Goal: Book appointment/travel/reservation

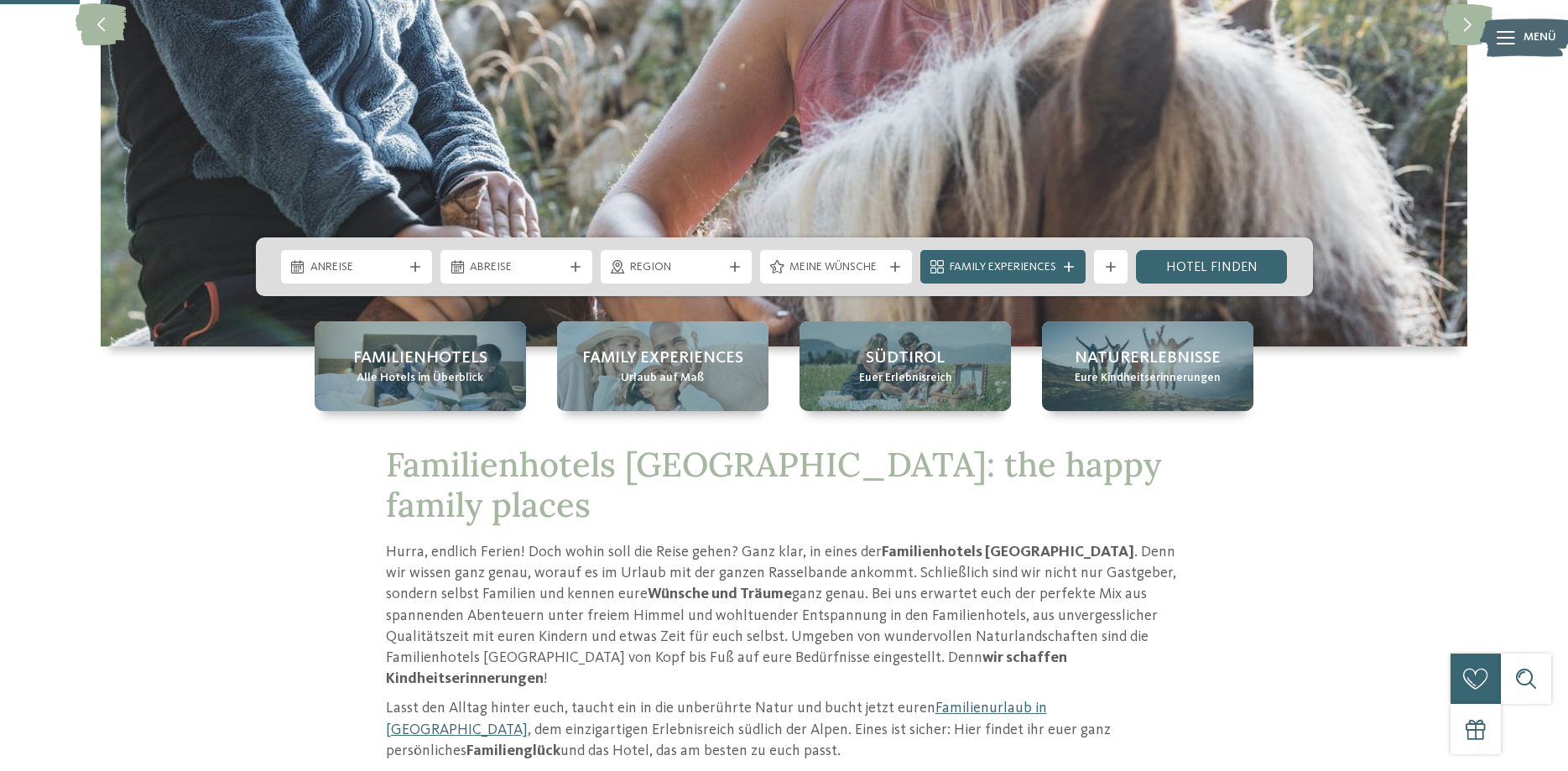
scroll to position [428, 0]
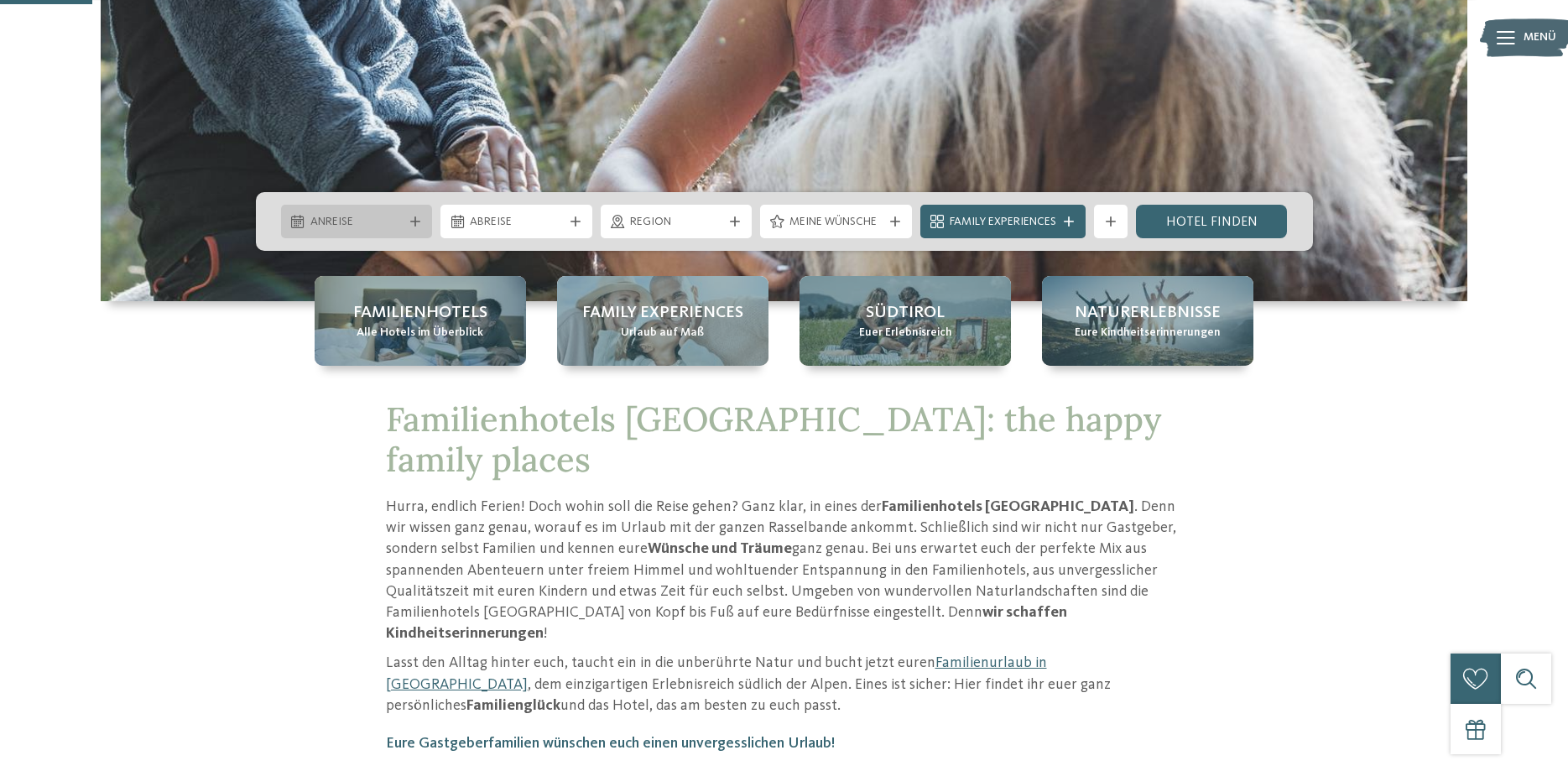
click at [420, 217] on div at bounding box center [415, 222] width 17 height 10
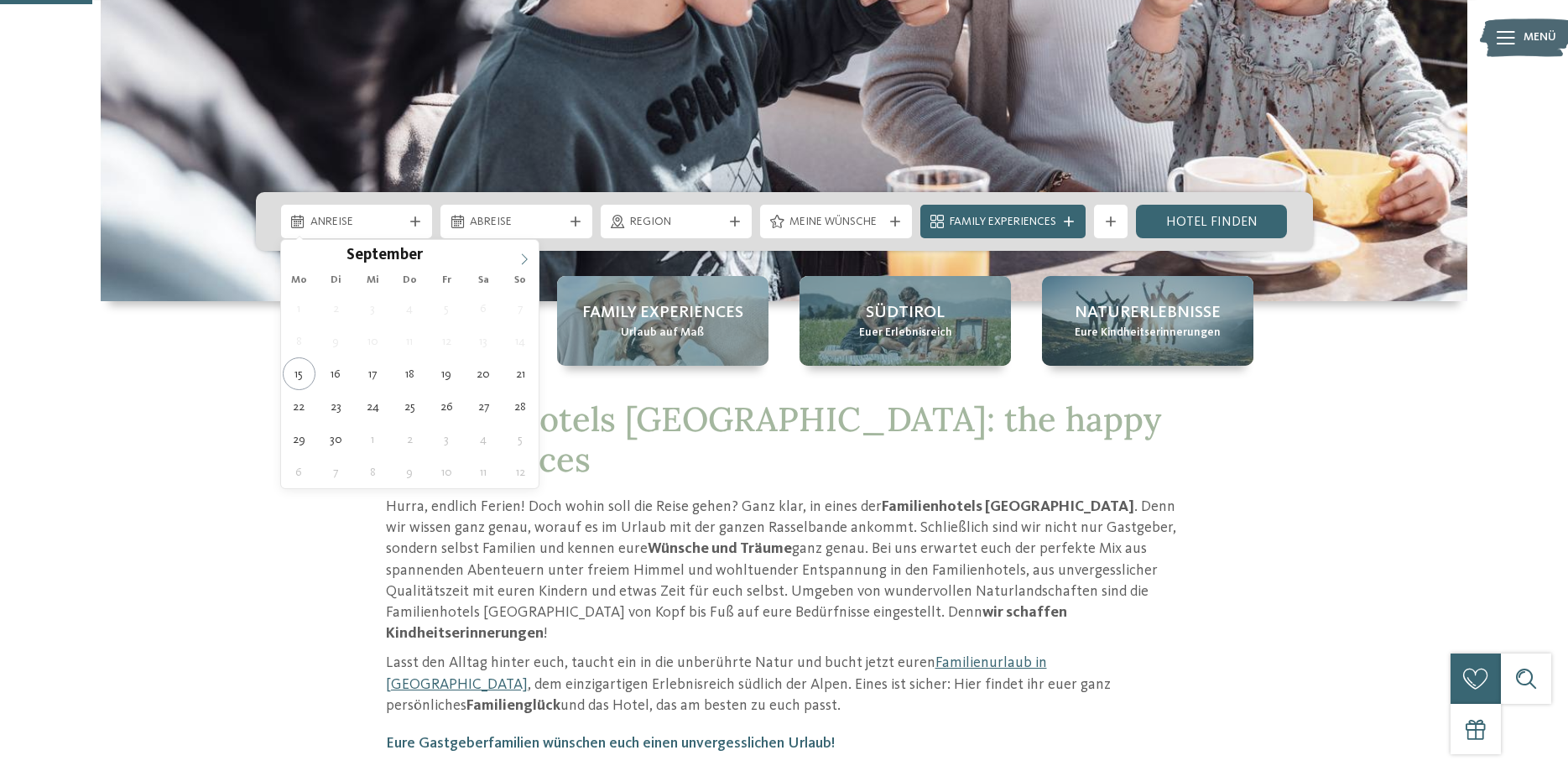
click at [525, 258] on icon at bounding box center [524, 259] width 12 height 12
type input "****"
click at [525, 258] on icon at bounding box center [524, 259] width 12 height 12
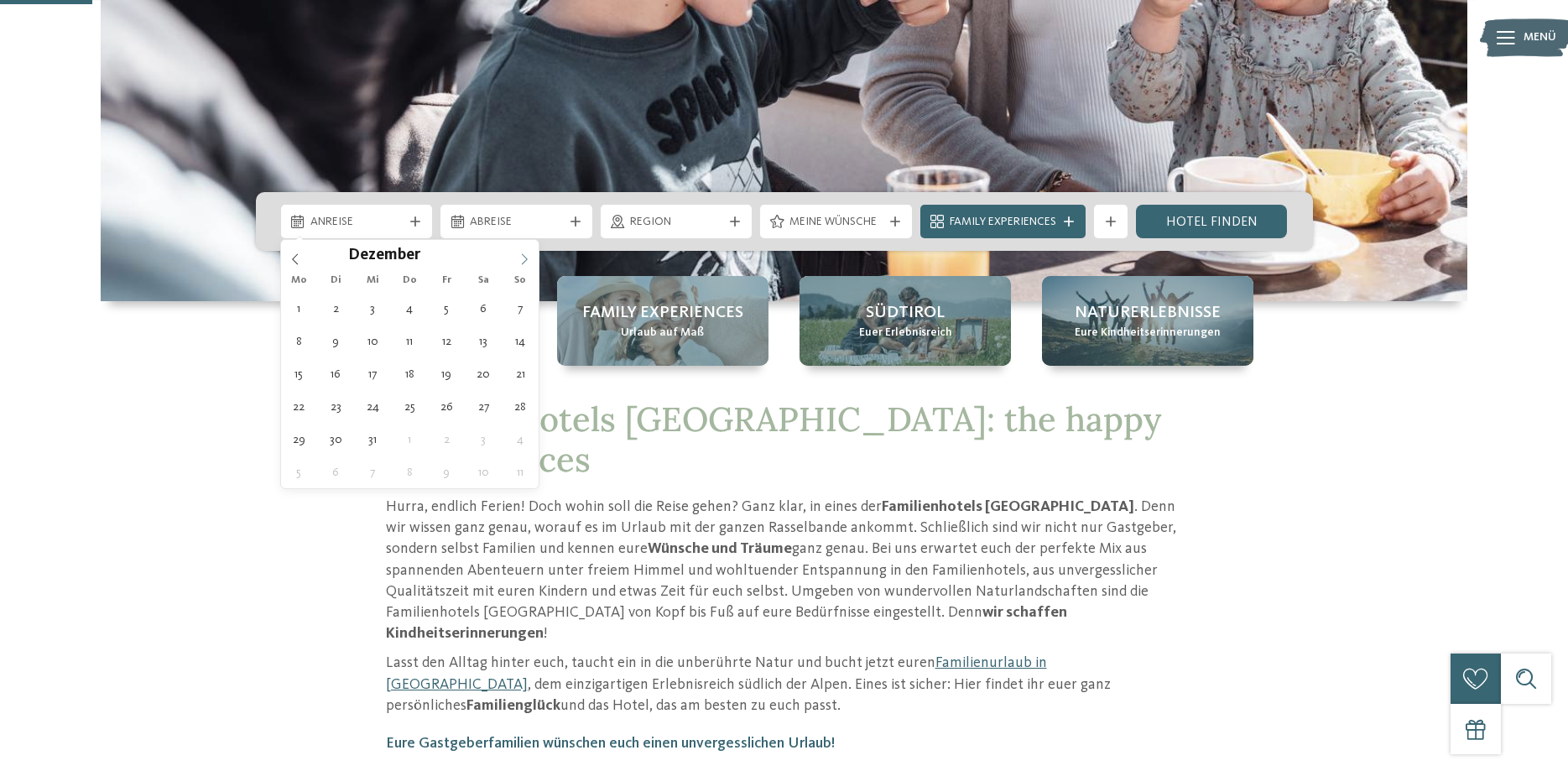
click at [523, 256] on icon at bounding box center [524, 258] width 6 height 11
click at [521, 252] on span at bounding box center [524, 253] width 29 height 29
click at [520, 251] on span at bounding box center [524, 253] width 29 height 29
click at [517, 253] on span at bounding box center [524, 253] width 29 height 29
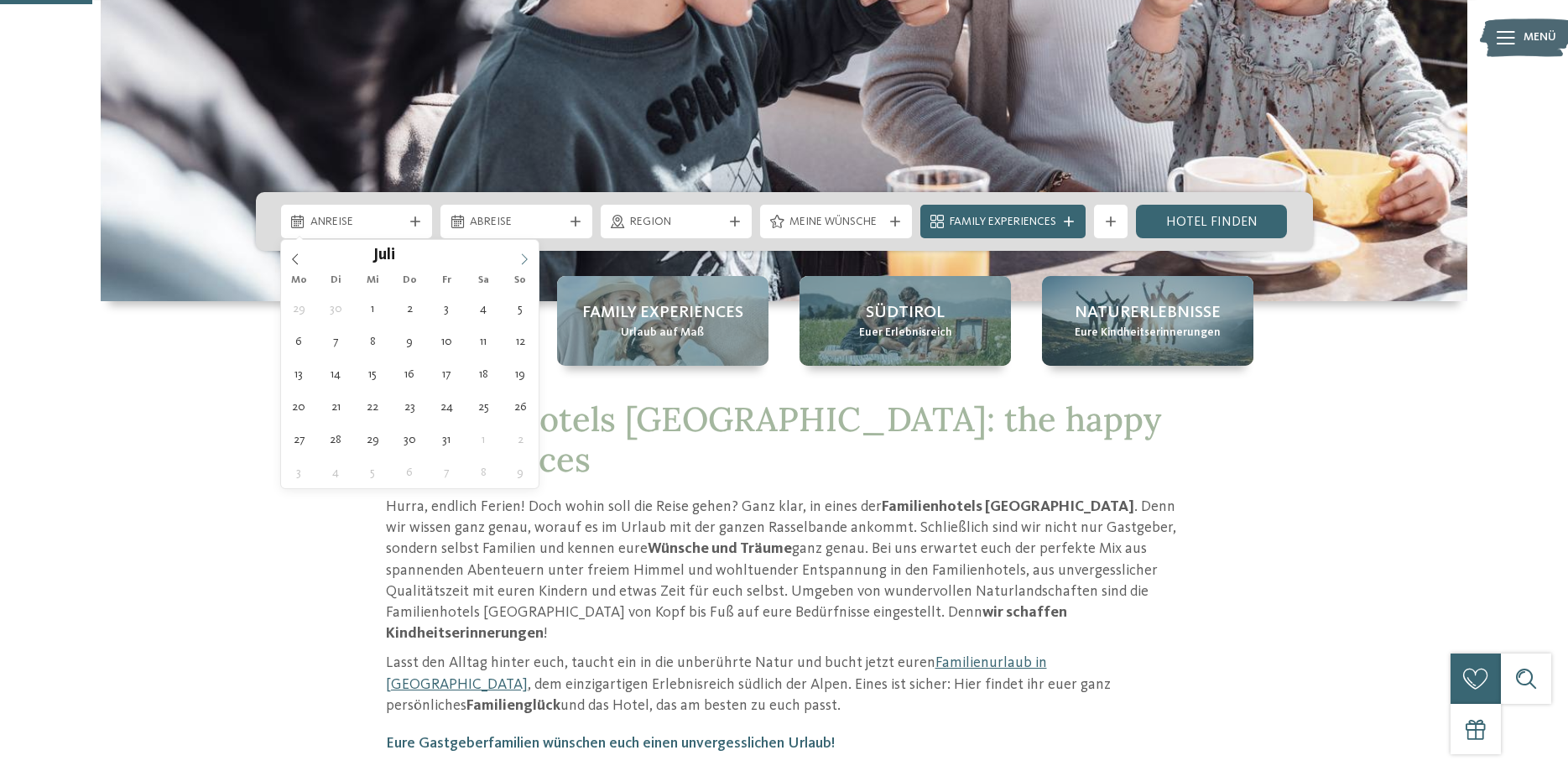
click at [517, 253] on span at bounding box center [524, 253] width 29 height 29
type div "[DATE]"
type input "****"
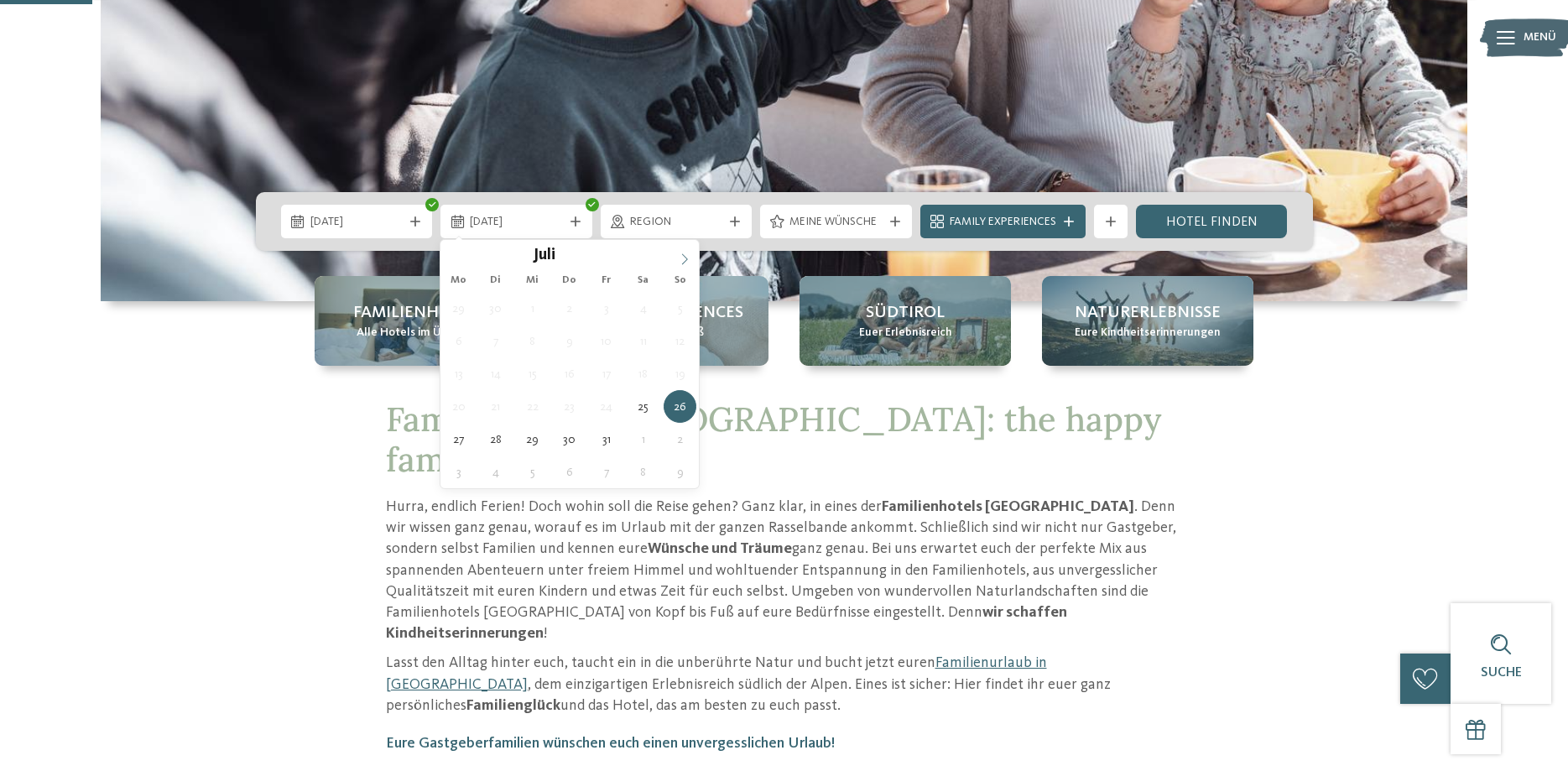
click at [685, 254] on icon at bounding box center [685, 259] width 12 height 12
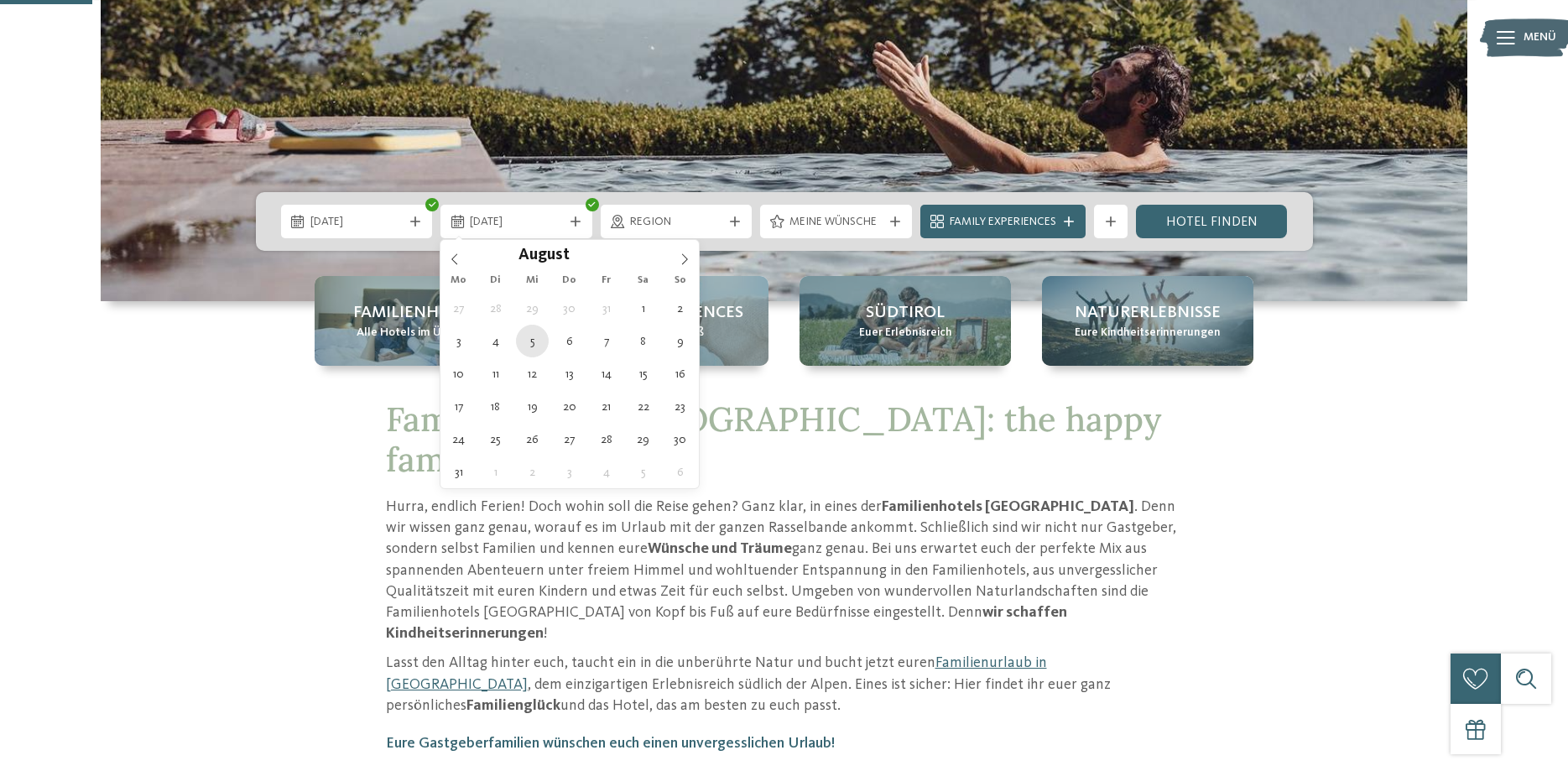
type div "[DATE]"
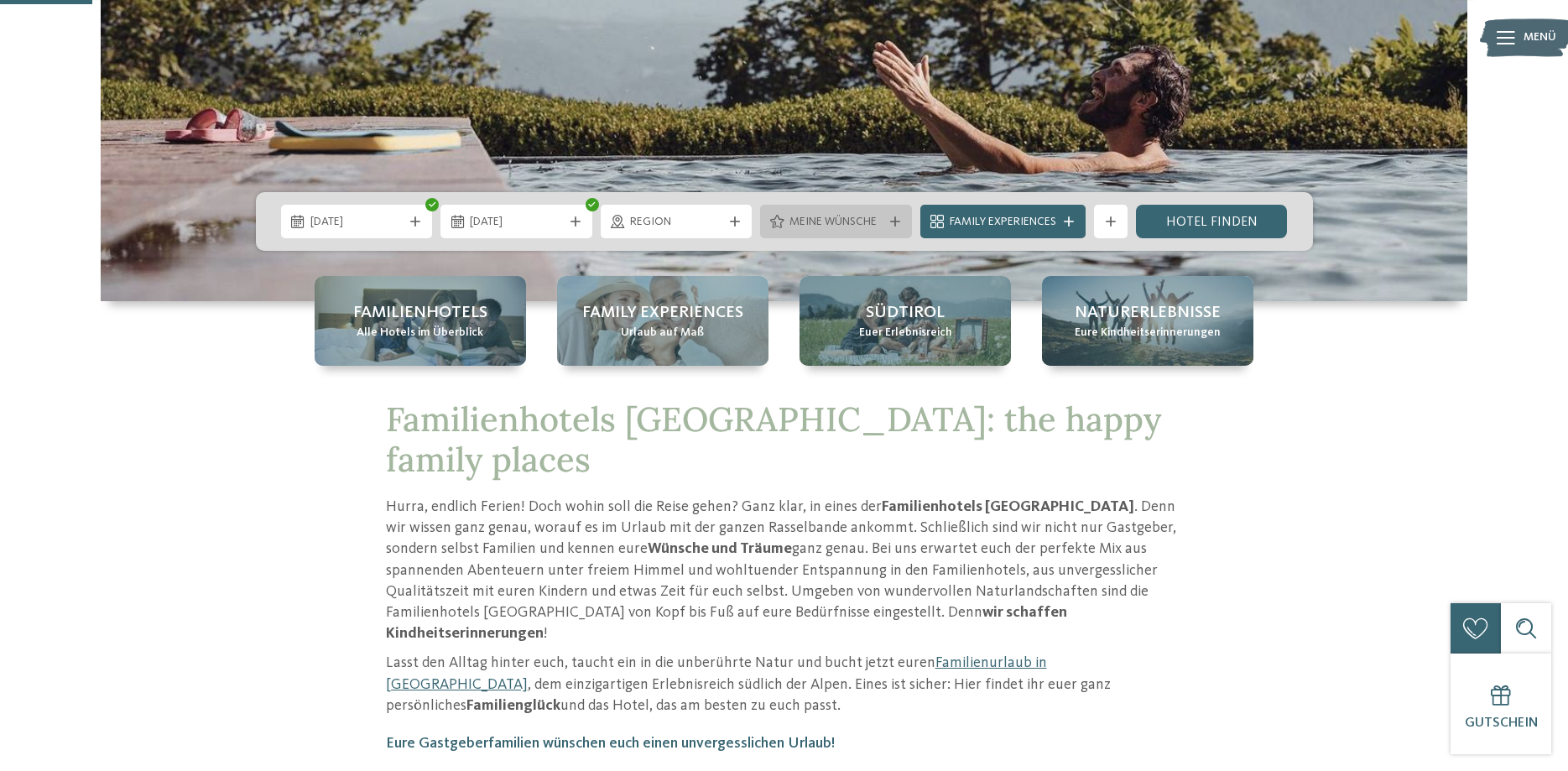
click at [897, 223] on icon at bounding box center [895, 222] width 10 height 10
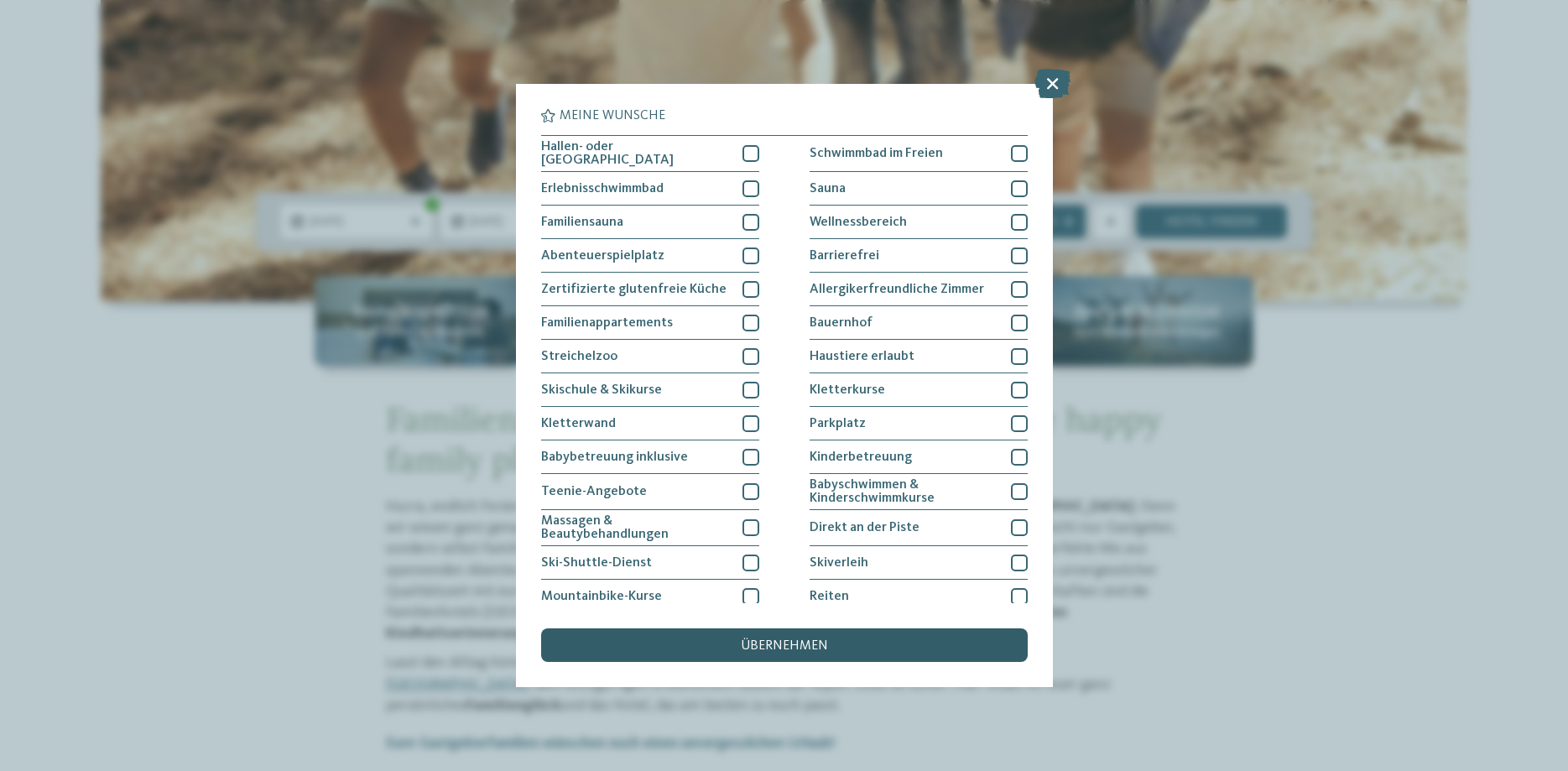
click at [779, 640] on span "übernehmen" at bounding box center [784, 647] width 88 height 14
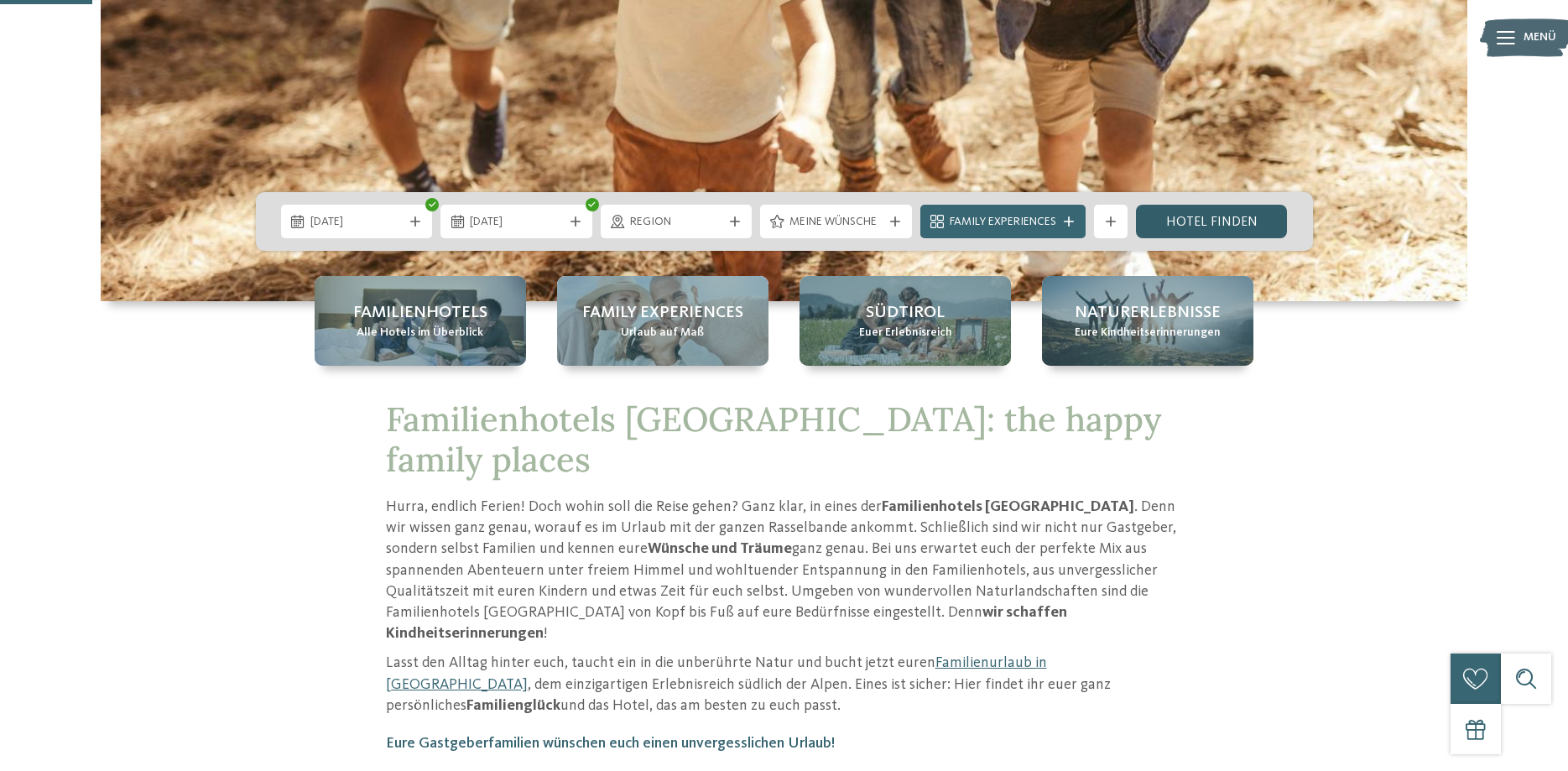
click at [1224, 210] on link "Hotel finden" at bounding box center [1212, 222] width 152 height 34
